Goal: Information Seeking & Learning: Find specific page/section

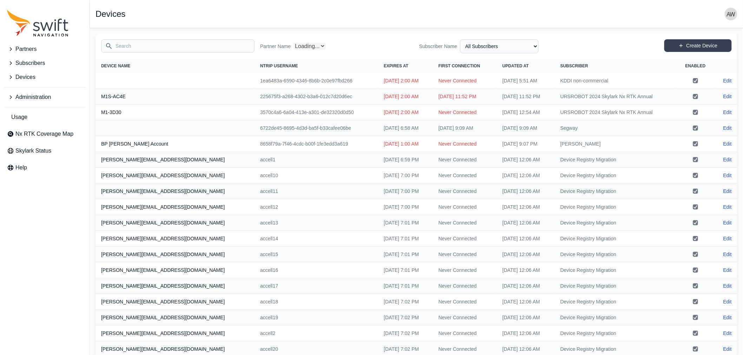
select select "Partner Name"
click at [189, 47] on input "Search" at bounding box center [177, 45] width 153 height 13
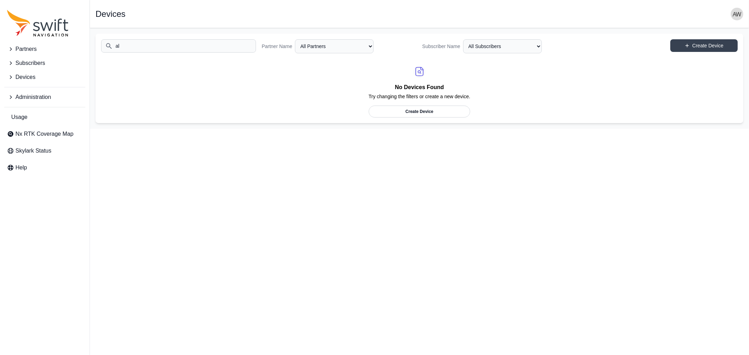
type input "a"
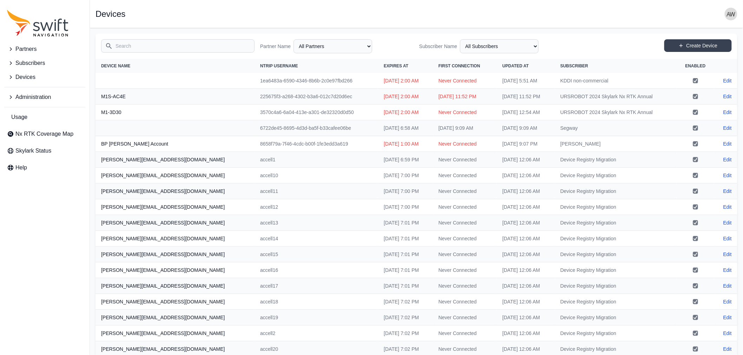
click at [141, 47] on input "Search" at bounding box center [177, 45] width 153 height 13
click at [39, 95] on span "Administration" at bounding box center [32, 97] width 35 height 8
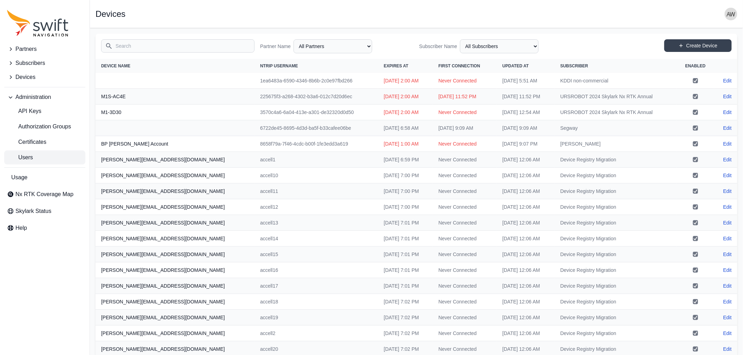
click at [29, 155] on span "Users" at bounding box center [20, 157] width 26 height 8
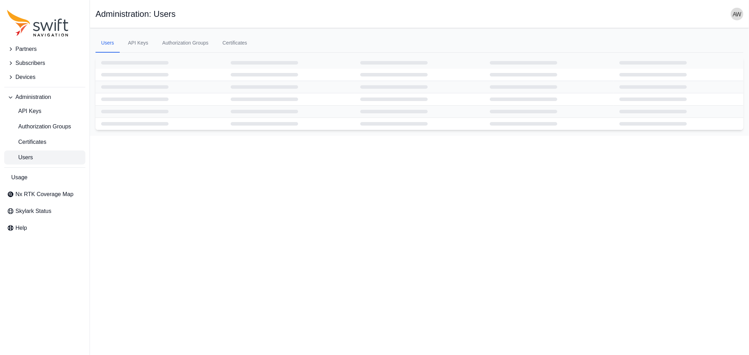
select select "ab3272ce-40d0-4c94-a524-96a758ab755c"
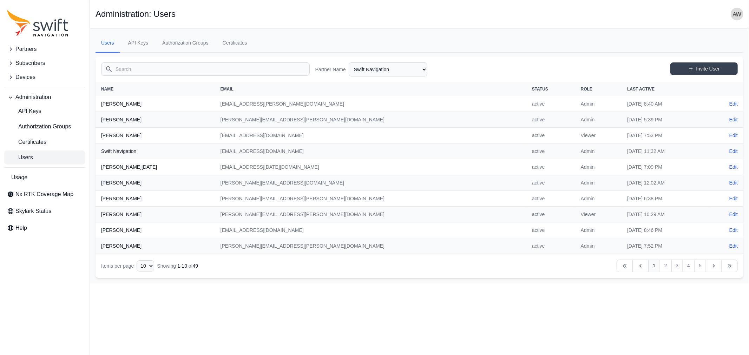
click at [131, 68] on input "Search" at bounding box center [205, 68] width 208 height 13
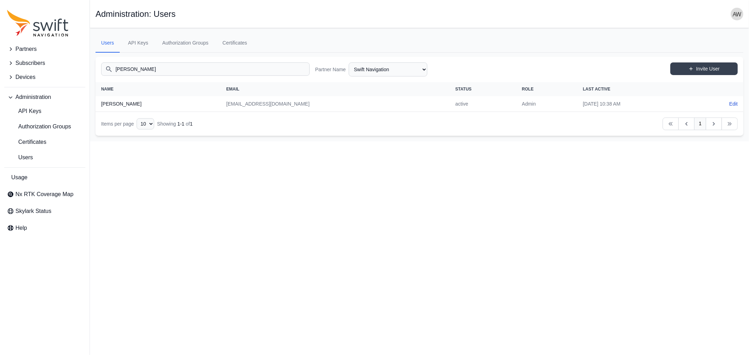
type input "[PERSON_NAME]"
click at [28, 47] on span "Partners" at bounding box center [25, 49] width 21 height 8
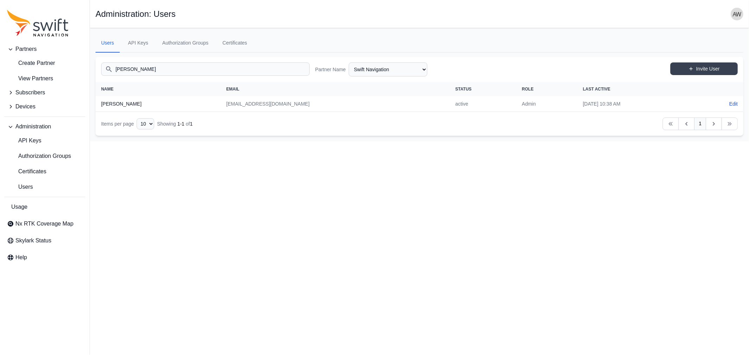
click at [29, 92] on span "Subscribers" at bounding box center [29, 92] width 29 height 8
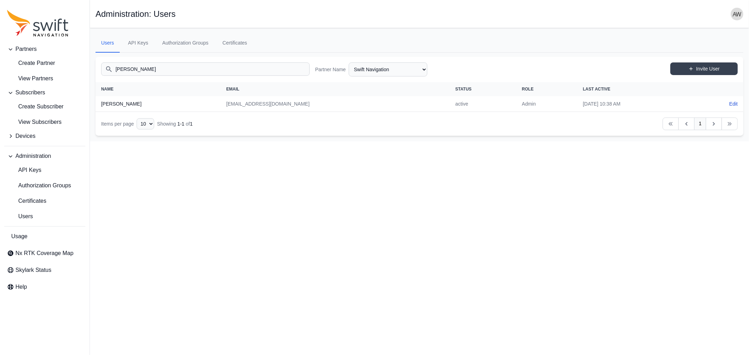
drag, startPoint x: 169, startPoint y: 68, endPoint x: 109, endPoint y: 66, distance: 60.1
click at [109, 66] on input "[PERSON_NAME]" at bounding box center [205, 68] width 208 height 13
click at [31, 121] on span "View Subscribers" at bounding box center [34, 122] width 54 height 8
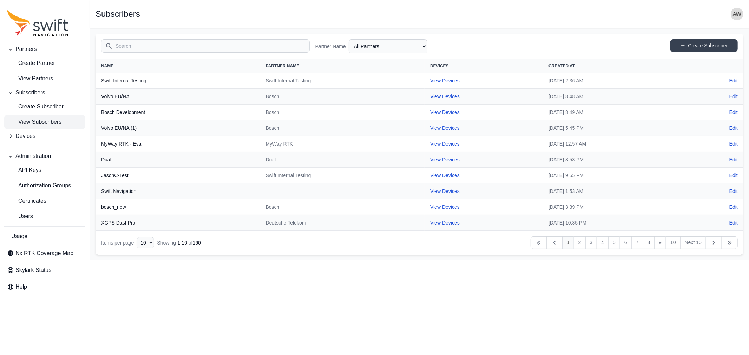
click at [147, 47] on input "Search" at bounding box center [205, 45] width 208 height 13
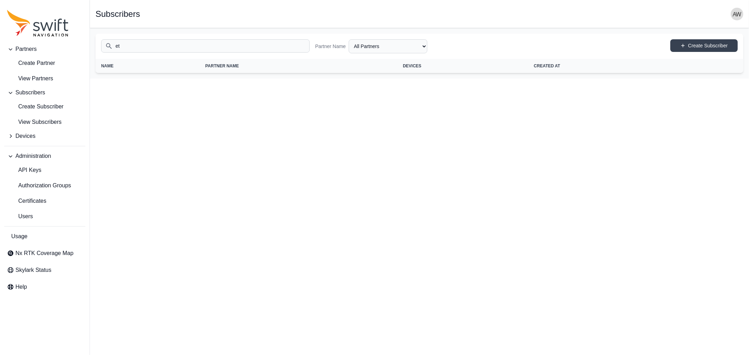
type input "e"
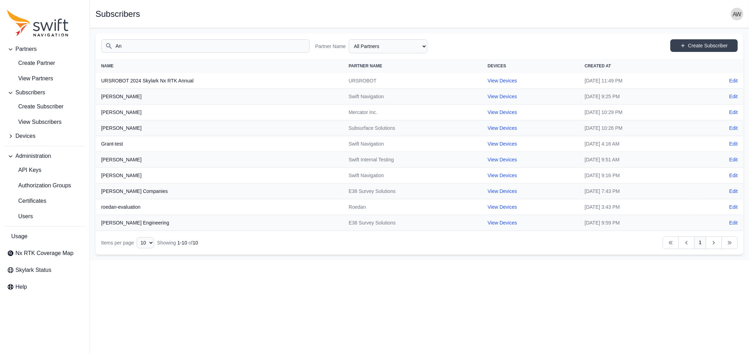
type input "A"
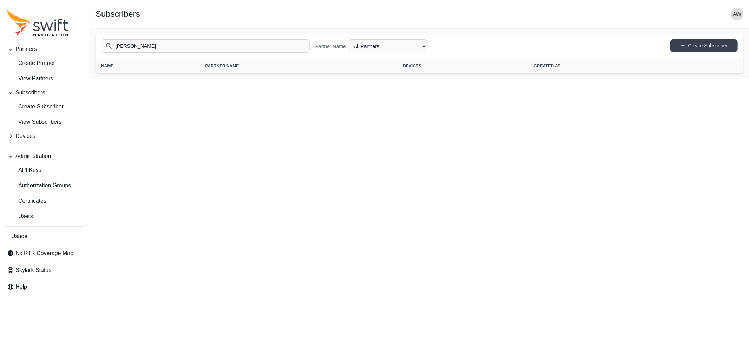
click at [222, 46] on input "[PERSON_NAME]" at bounding box center [205, 45] width 208 height 13
type input "A"
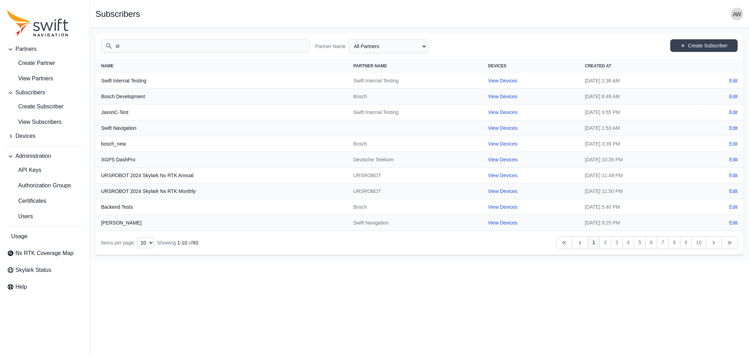
type input "s"
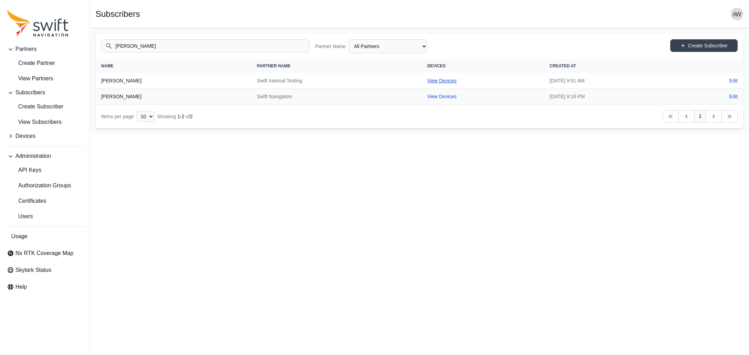
type input "[PERSON_NAME]"
click at [427, 79] on link "View Devices" at bounding box center [441, 81] width 29 height 6
select select "f42f5eba-0646-44ab-9779-bc451ed1e589"
click at [427, 96] on link "View Devices" at bounding box center [441, 97] width 29 height 6
select select "5c54f7c1-7b85-403f-bb10-7ba012dade62"
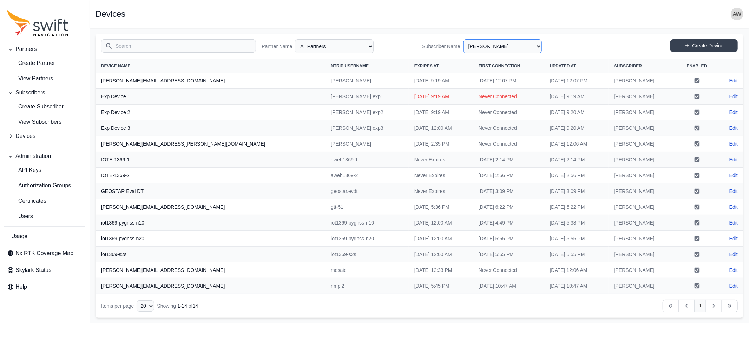
click at [539, 47] on select "All Subscribers <Partner Name> - Customer 1 <Partner Name> - Customer 2 <Partne…" at bounding box center [502, 46] width 79 height 14
click at [164, 48] on input "Search" at bounding box center [178, 45] width 155 height 13
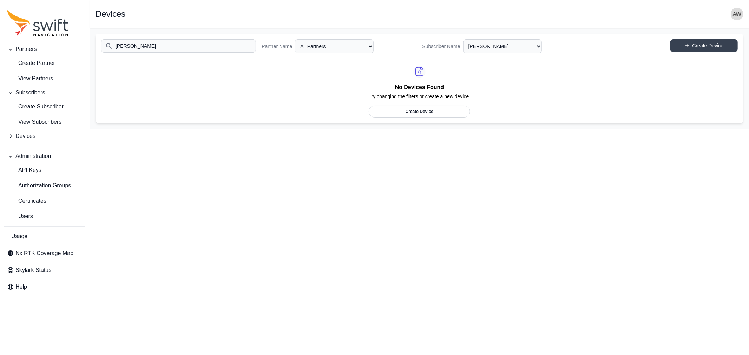
type input "[PERSON_NAME]"
click at [484, 46] on select "All Subscribers <Partner Name> - Customer 1 <Partner Name> - Customer 2 <Partne…" at bounding box center [502, 46] width 79 height 14
click at [44, 122] on span "View Subscribers" at bounding box center [34, 122] width 54 height 8
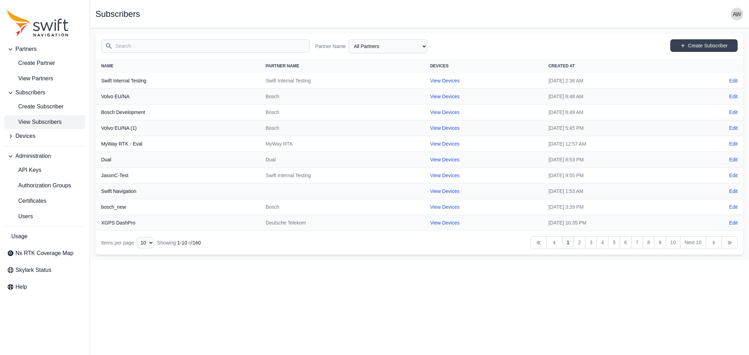
click at [155, 47] on input "Search" at bounding box center [205, 45] width 208 height 13
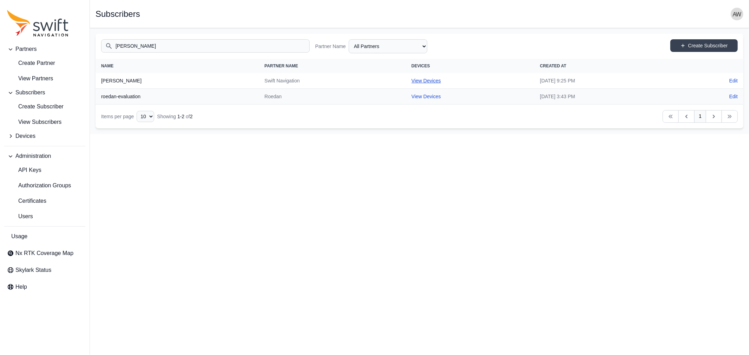
type input "[PERSON_NAME]"
click at [411, 80] on link "View Devices" at bounding box center [425, 81] width 29 height 6
select select "251ad854-4048-461c-8838-895df18dfc22"
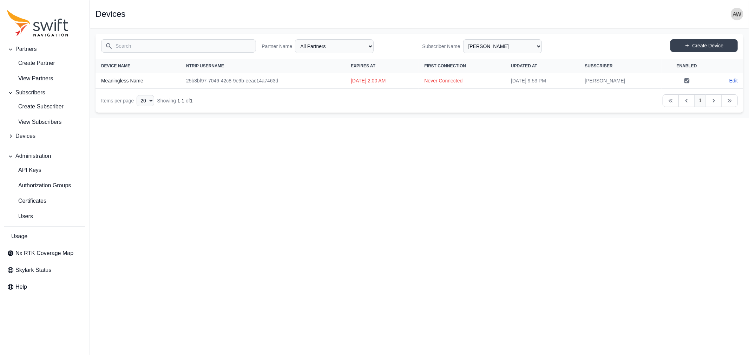
click at [178, 42] on input "Search" at bounding box center [178, 45] width 155 height 13
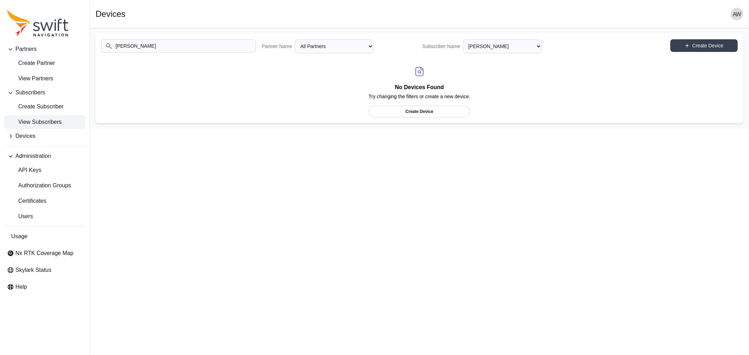
type input "[PERSON_NAME]"
click at [33, 121] on span "View Subscribers" at bounding box center [34, 122] width 54 height 8
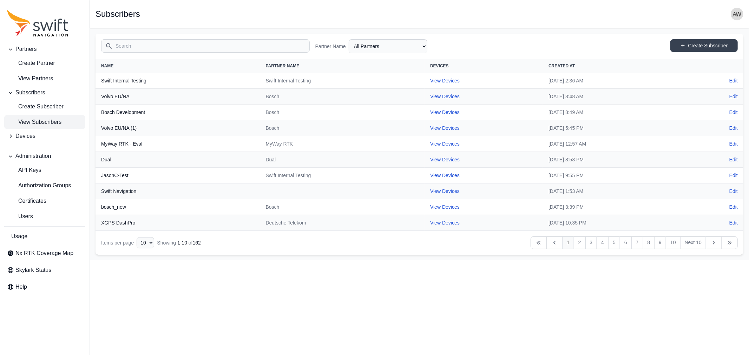
click at [141, 47] on input "Search" at bounding box center [205, 45] width 208 height 13
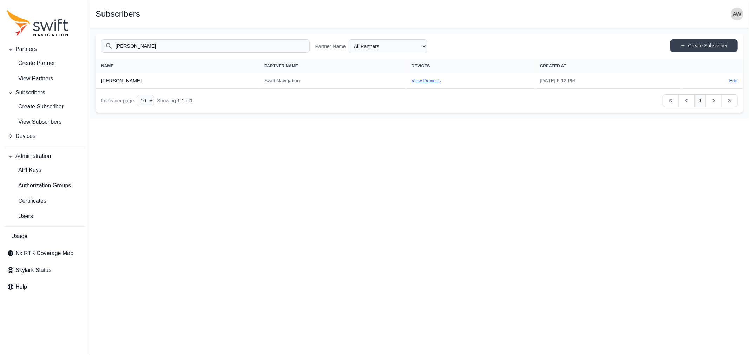
type input "[PERSON_NAME]"
click at [411, 82] on link "View Devices" at bounding box center [425, 81] width 29 height 6
select select "da626a7d-0ace-46be-a9b7-da1d6d5a7551"
